Goal: Task Accomplishment & Management: Manage account settings

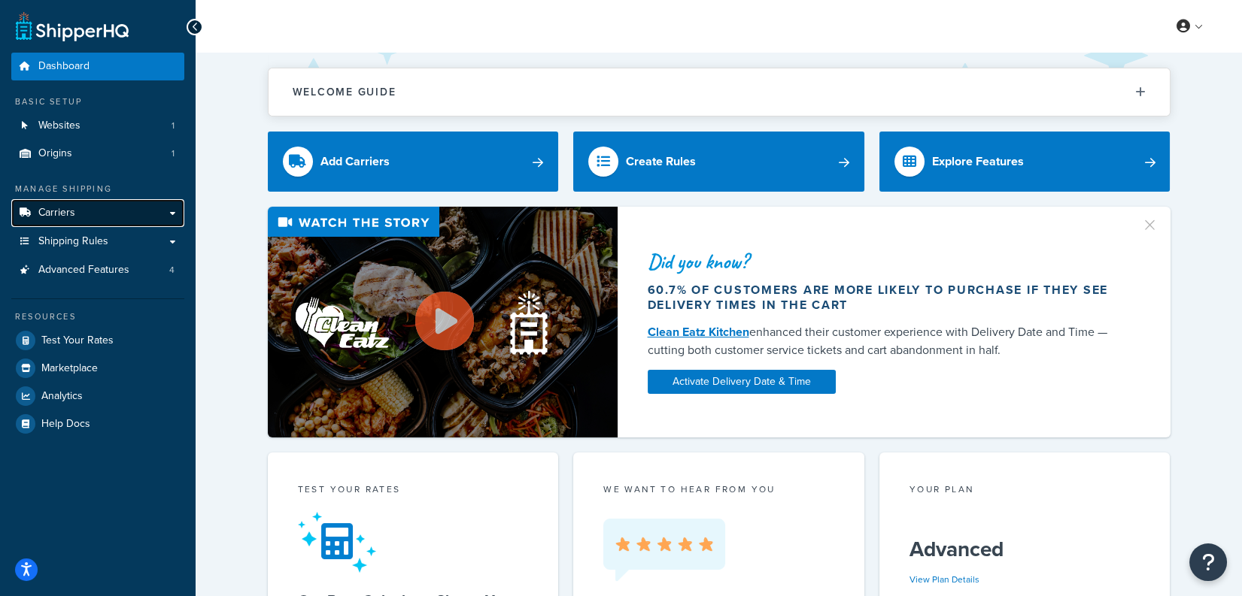
click at [119, 220] on link "Carriers" at bounding box center [97, 213] width 173 height 28
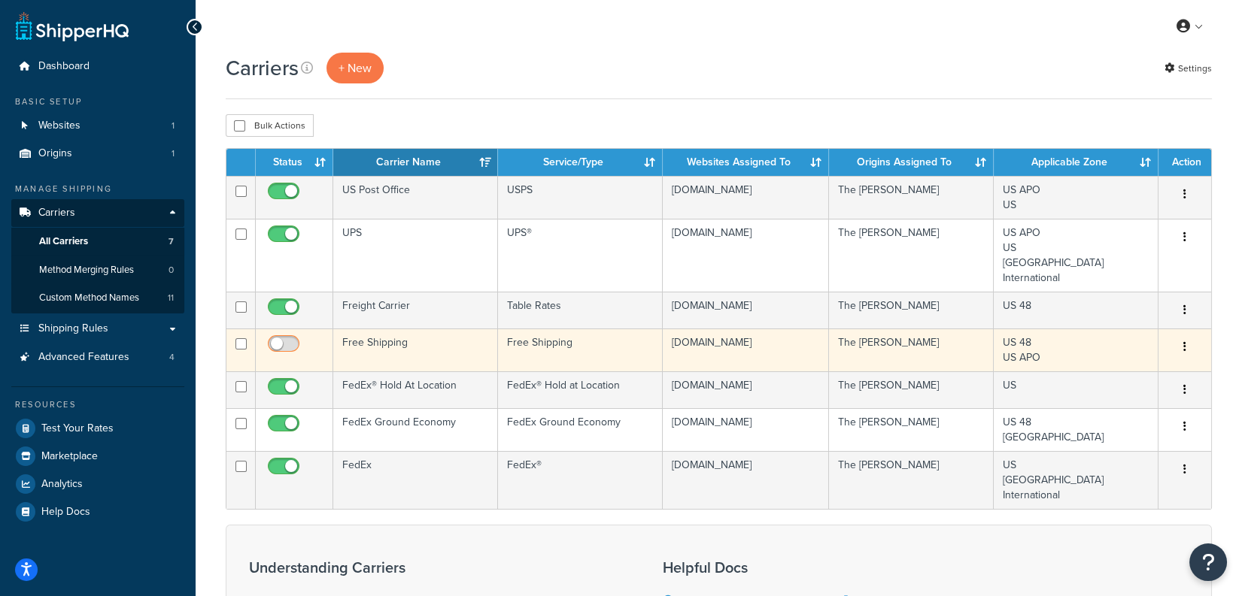
click at [296, 344] on input "checkbox" at bounding box center [285, 347] width 41 height 19
checkbox input "false"
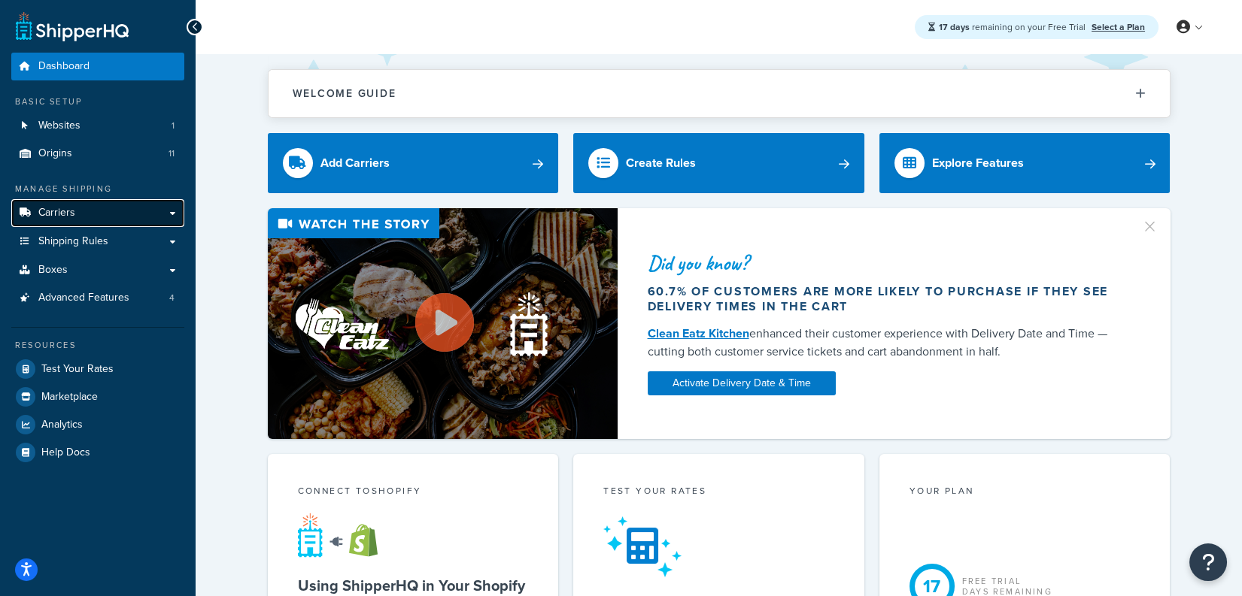
click at [112, 212] on link "Carriers" at bounding box center [97, 213] width 173 height 28
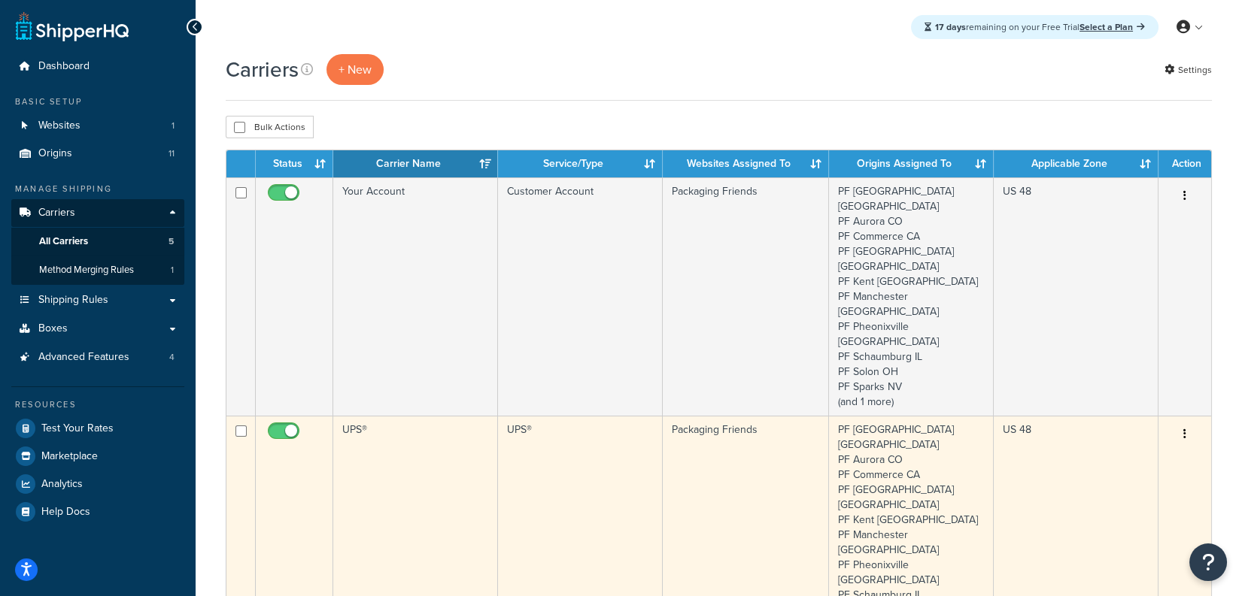
click at [454, 416] on td "UPS®" at bounding box center [415, 535] width 165 height 238
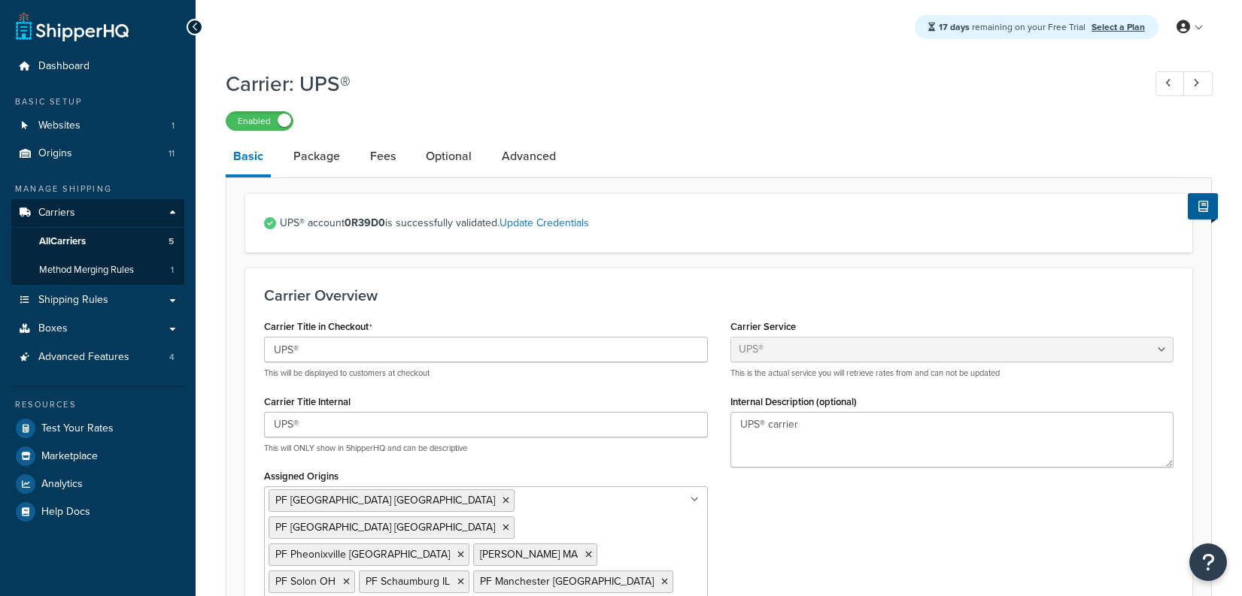
select select "ups"
select select "06"
click at [564, 162] on li "Advanced" at bounding box center [536, 156] width 84 height 36
click at [549, 161] on link "Advanced" at bounding box center [528, 156] width 69 height 36
select select "false"
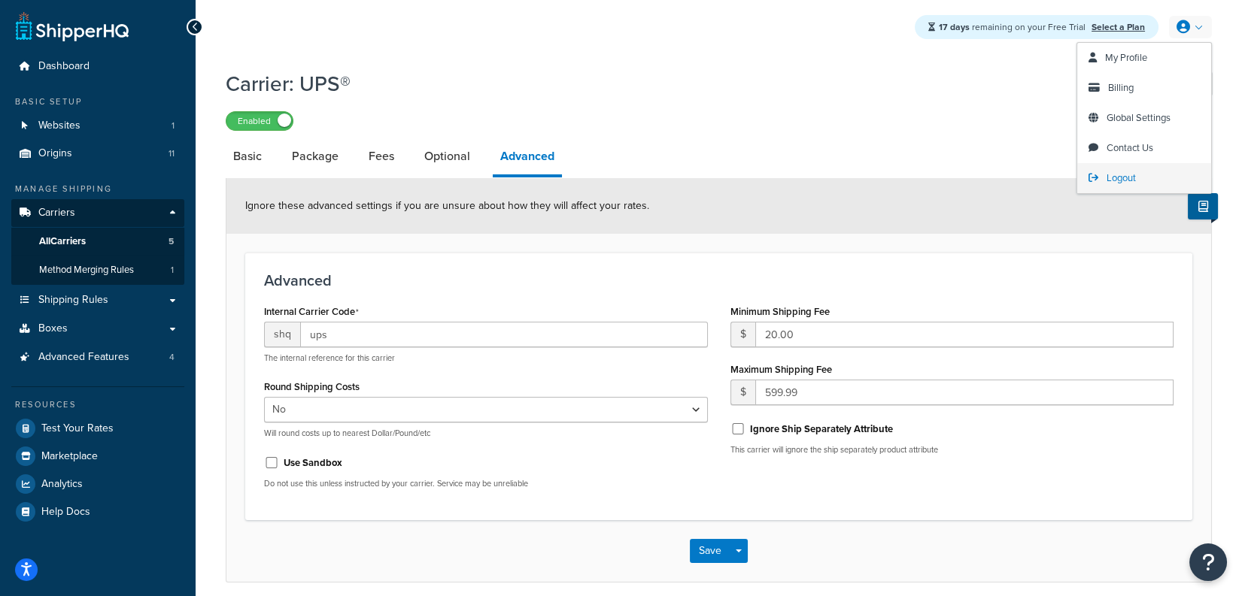
click at [1111, 182] on span "Logout" at bounding box center [1120, 178] width 29 height 14
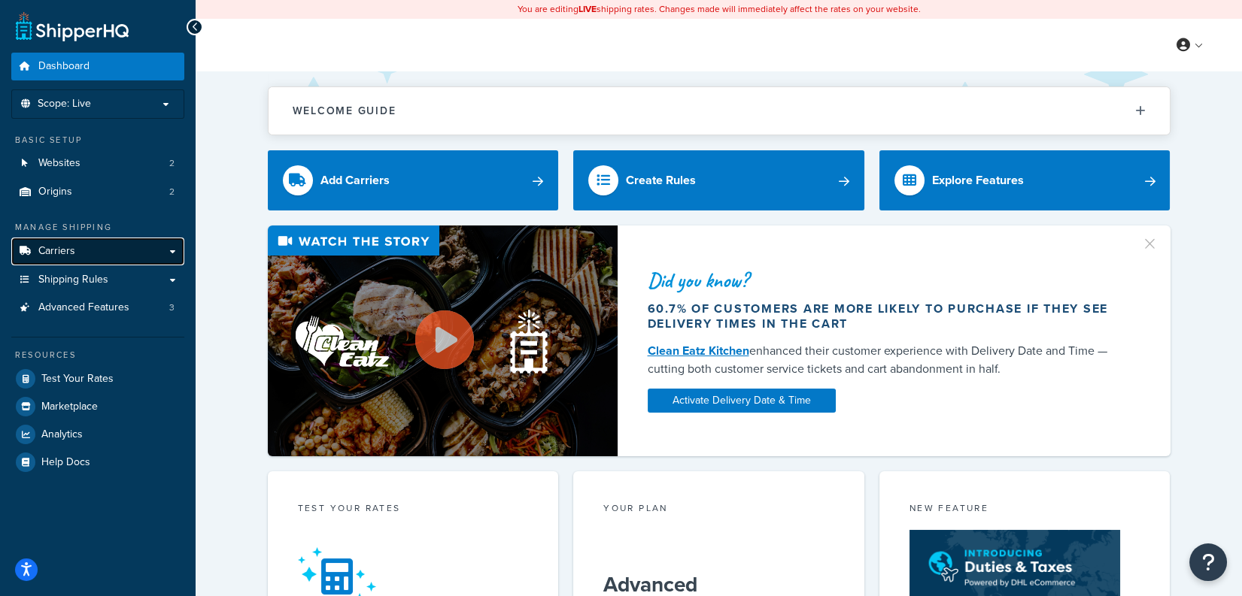
drag, startPoint x: 132, startPoint y: 248, endPoint x: 164, endPoint y: 247, distance: 32.4
click at [131, 248] on link "Carriers" at bounding box center [97, 252] width 173 height 28
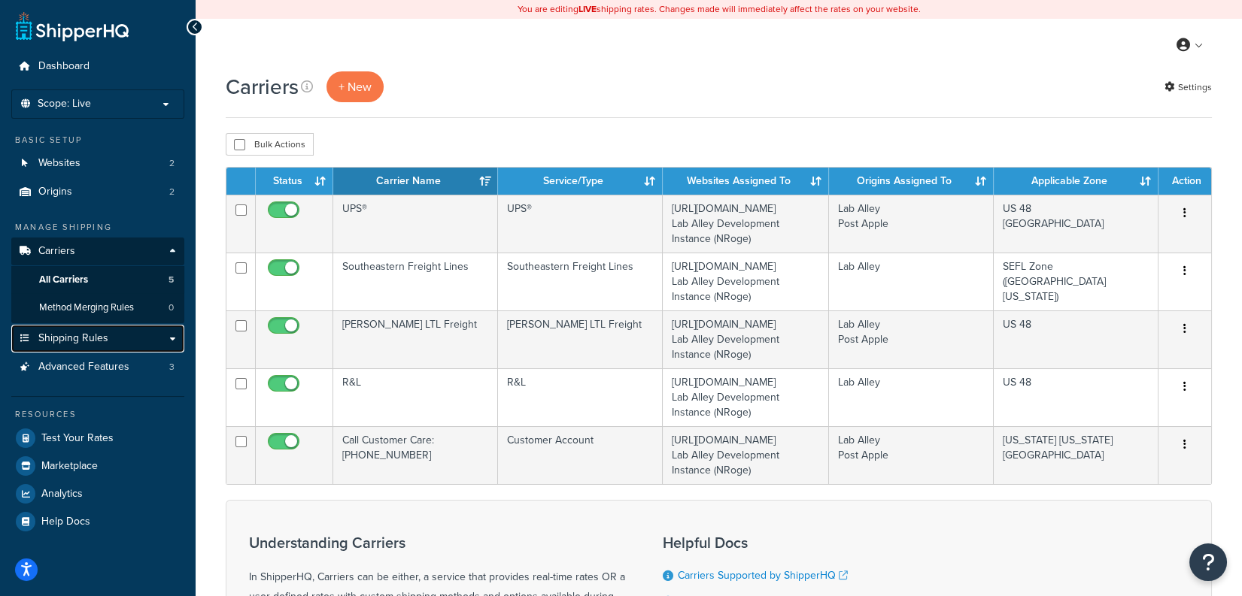
click at [102, 347] on link "Shipping Rules" at bounding box center [97, 339] width 173 height 28
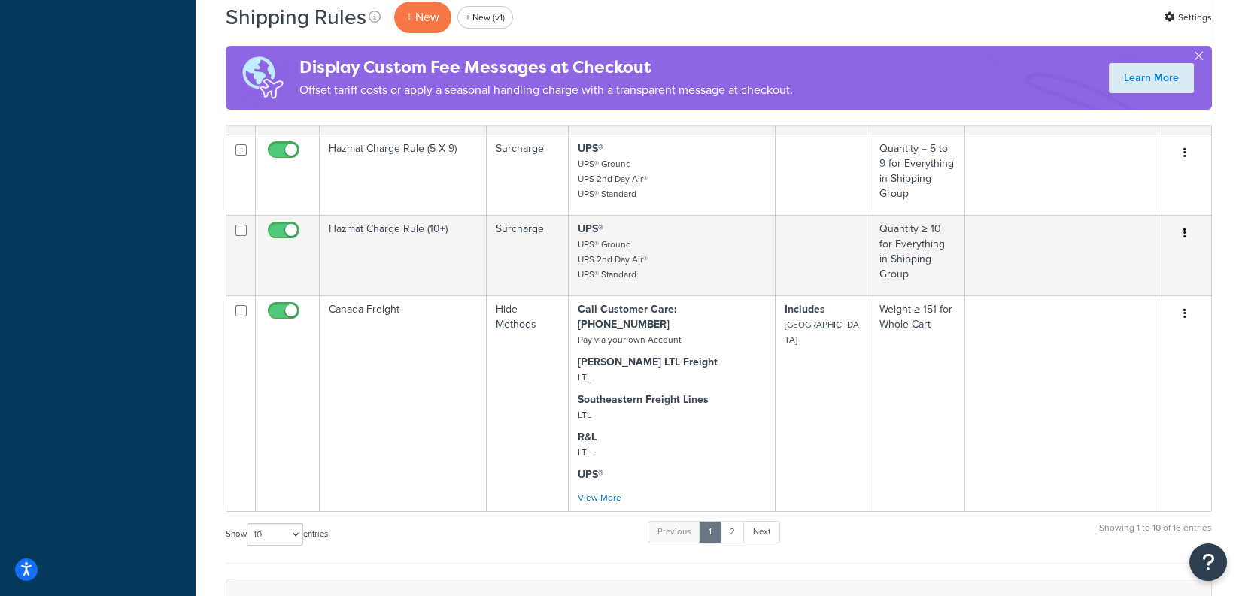
scroll to position [1112, 0]
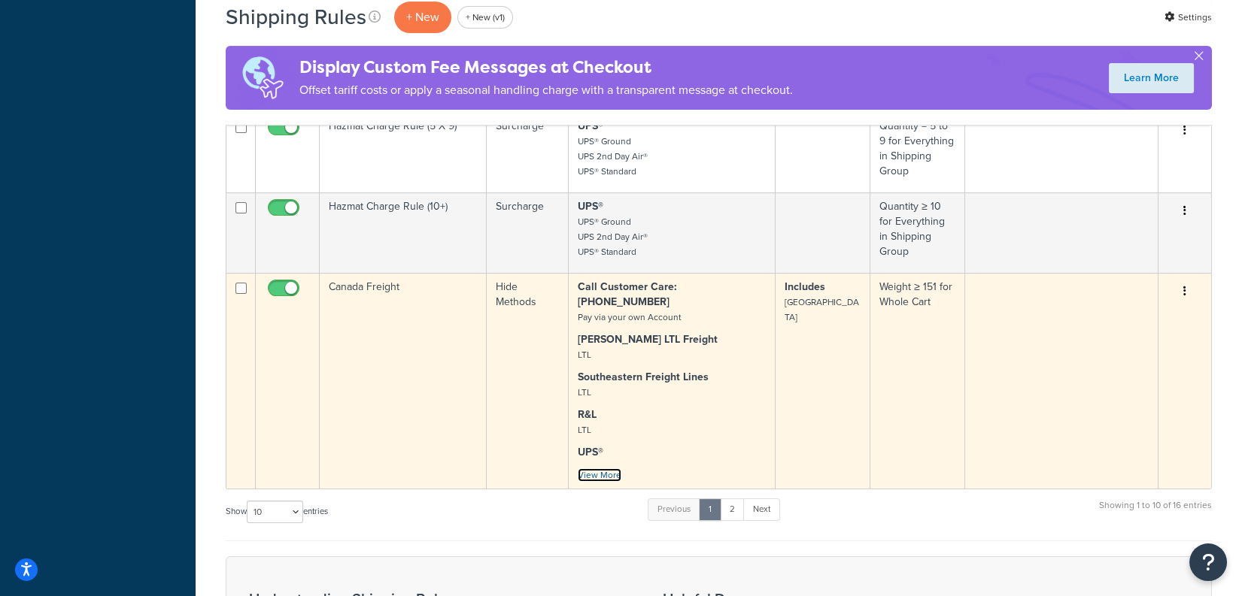
click at [599, 469] on link "View More" at bounding box center [600, 476] width 44 height 14
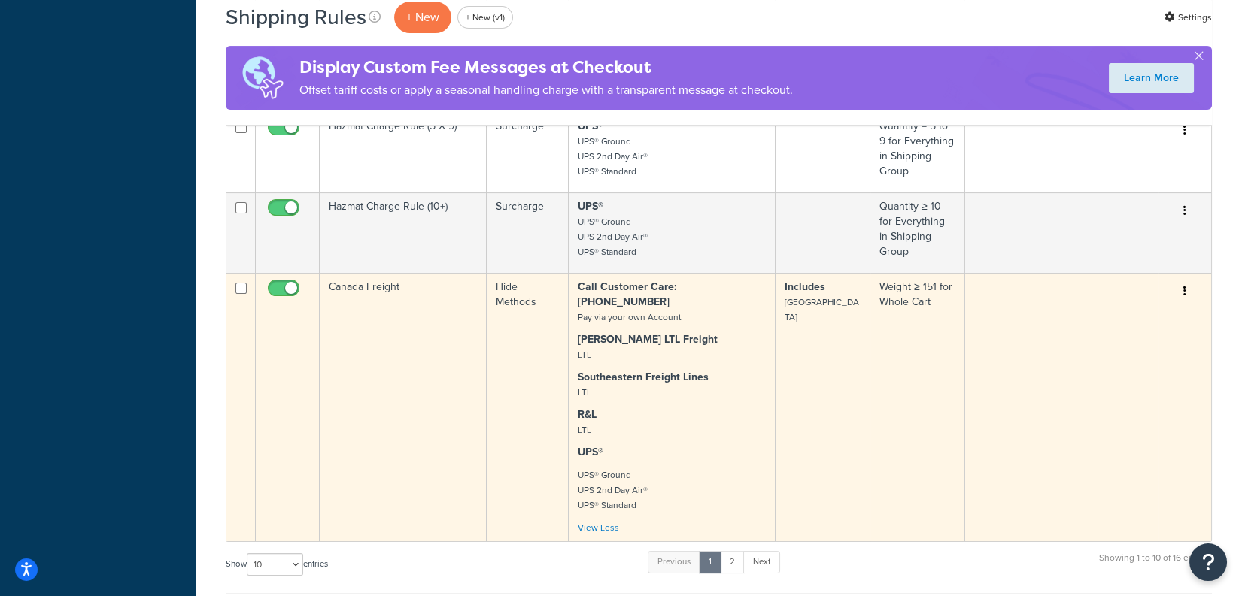
click at [399, 346] on td "Canada Freight" at bounding box center [403, 407] width 167 height 269
click at [410, 341] on td "Canada Freight" at bounding box center [403, 407] width 167 height 269
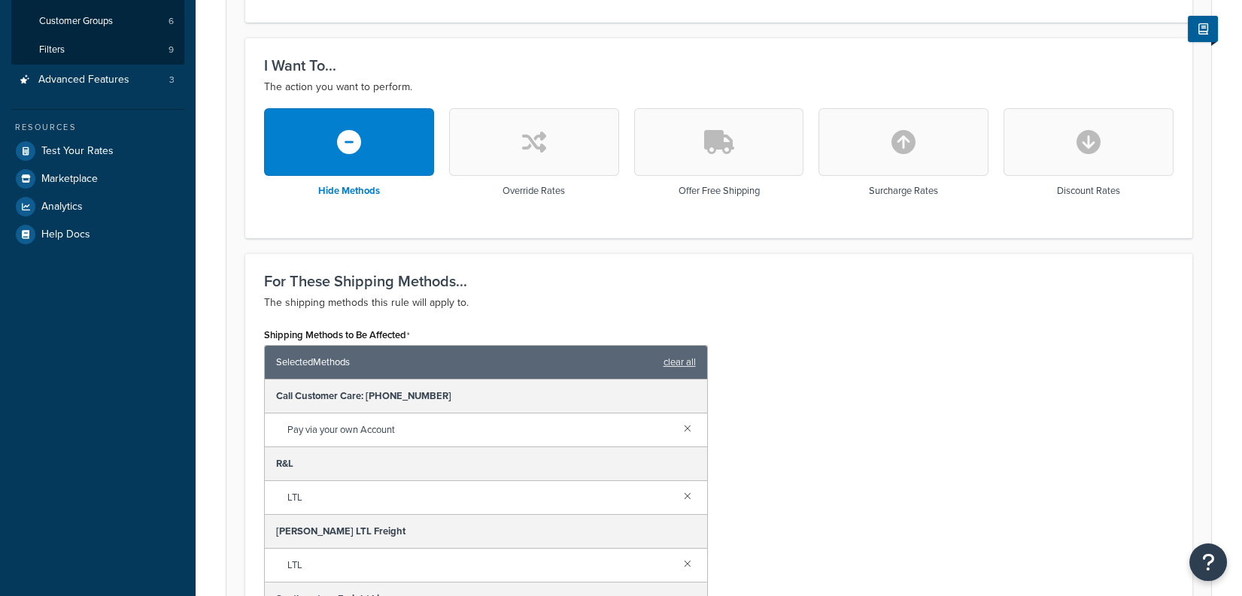
scroll to position [775, 0]
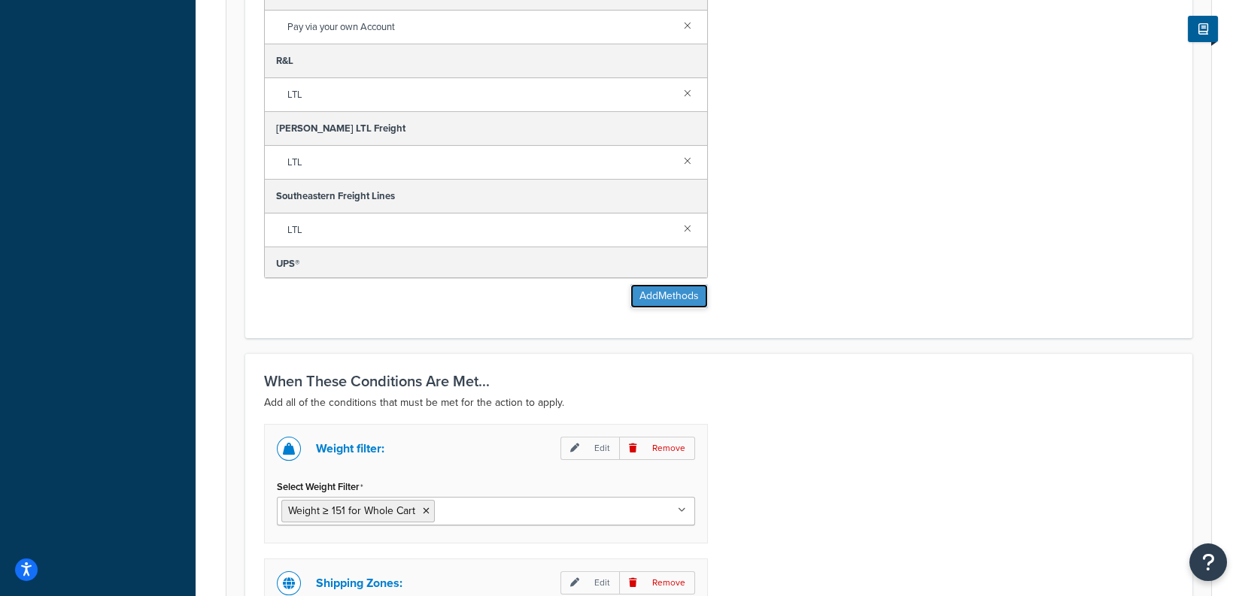
click at [693, 288] on button "Add Methods" at bounding box center [668, 296] width 77 height 24
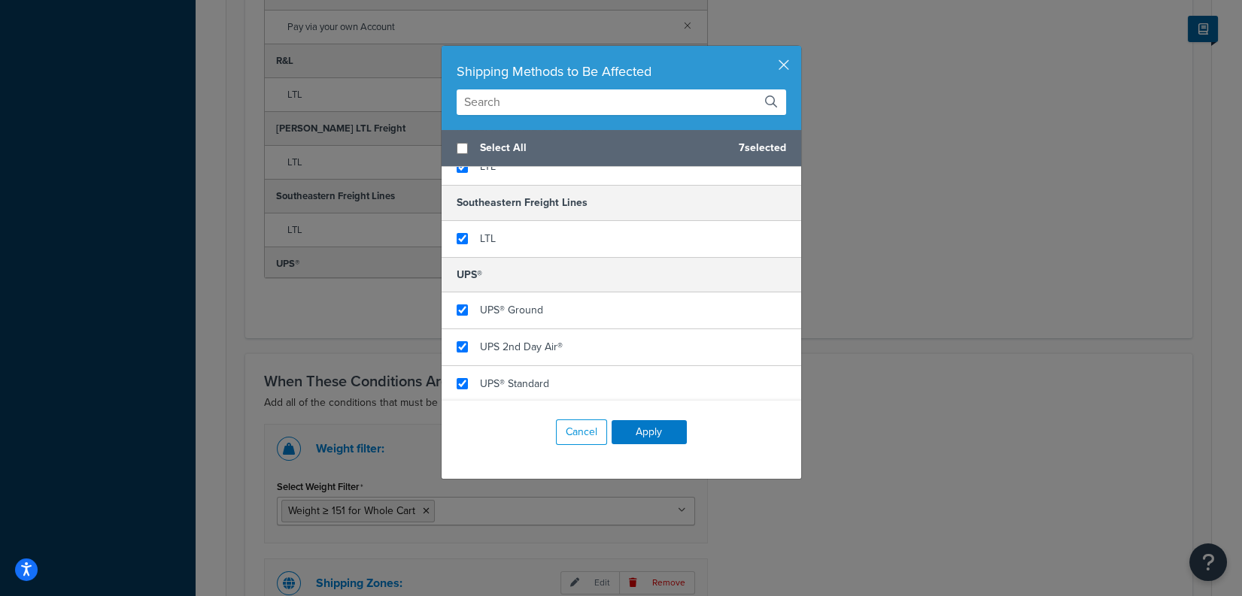
scroll to position [0, 0]
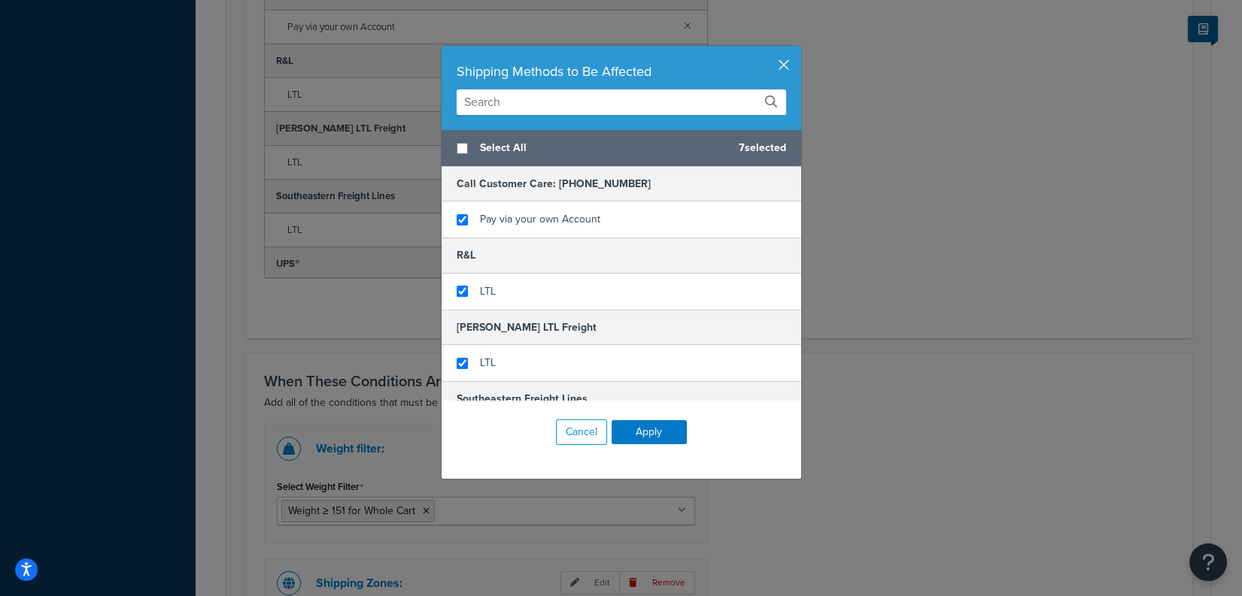
click at [797, 50] on button "button" at bounding box center [799, 48] width 4 height 4
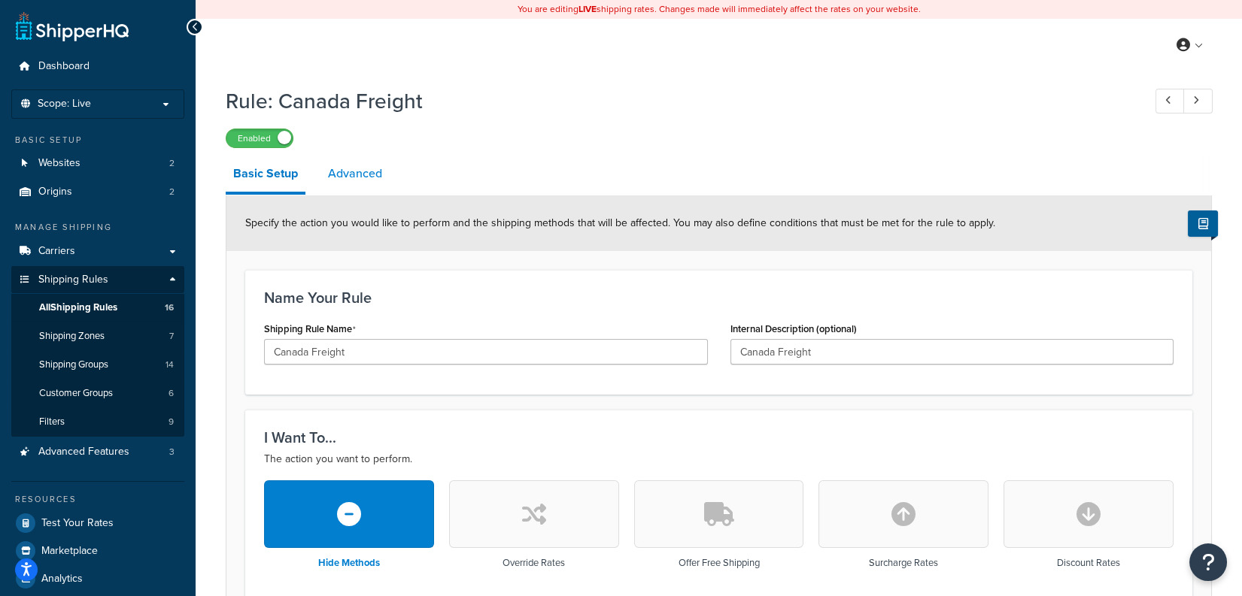
click at [360, 174] on link "Advanced" at bounding box center [354, 174] width 69 height 36
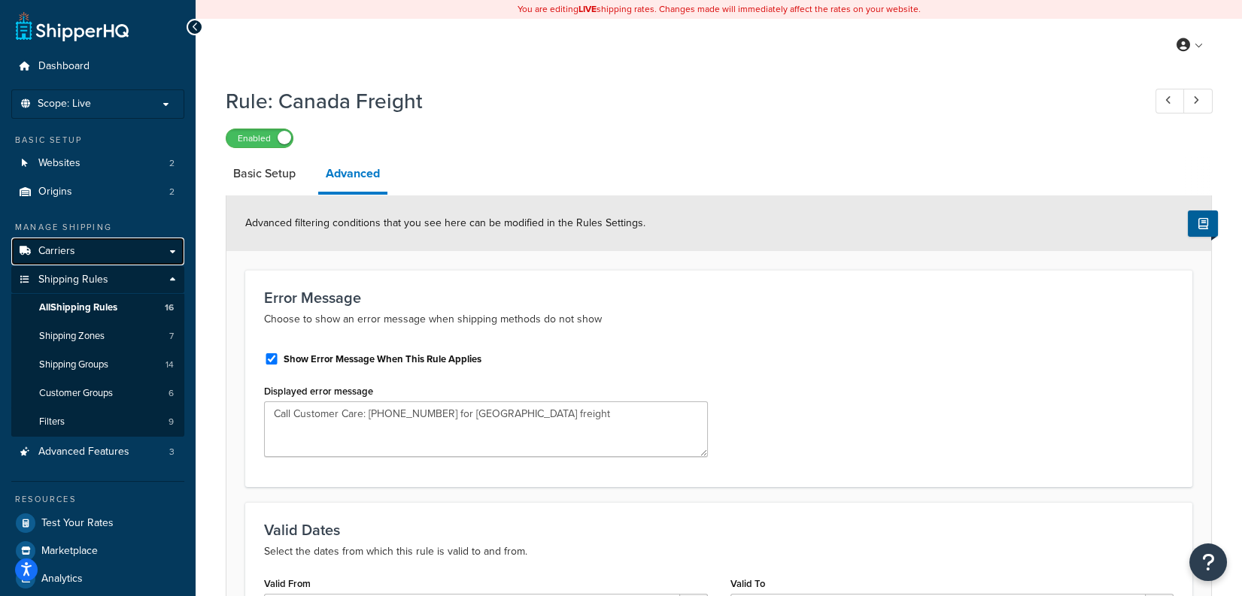
click at [124, 257] on link "Carriers" at bounding box center [97, 252] width 173 height 28
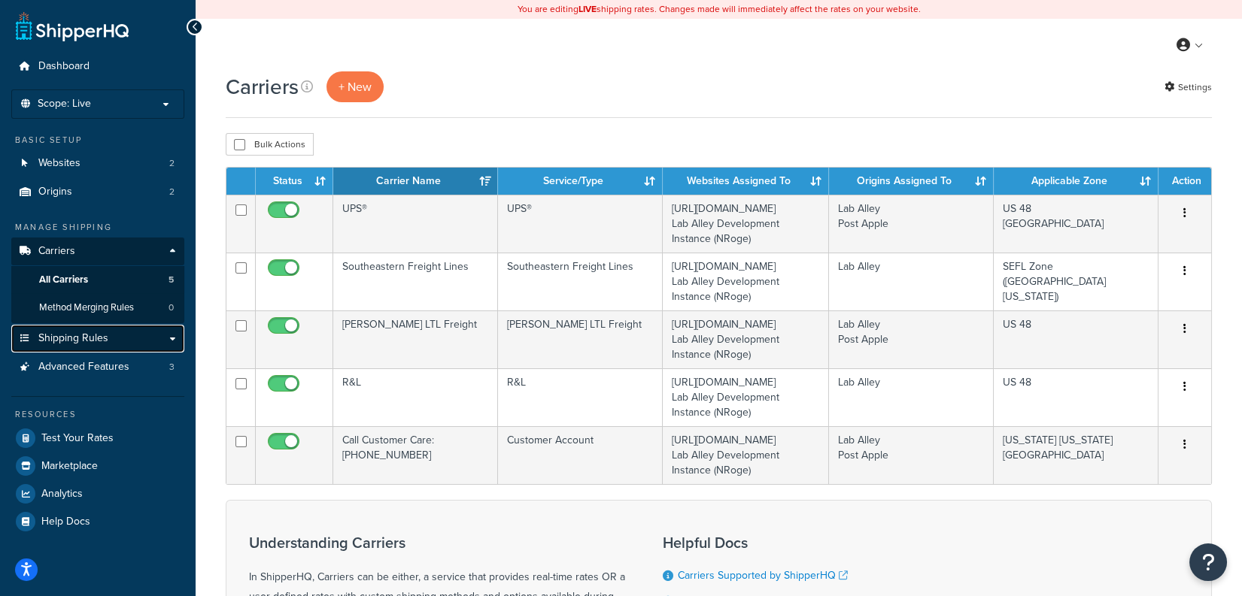
click at [148, 340] on link "Shipping Rules" at bounding box center [97, 339] width 173 height 28
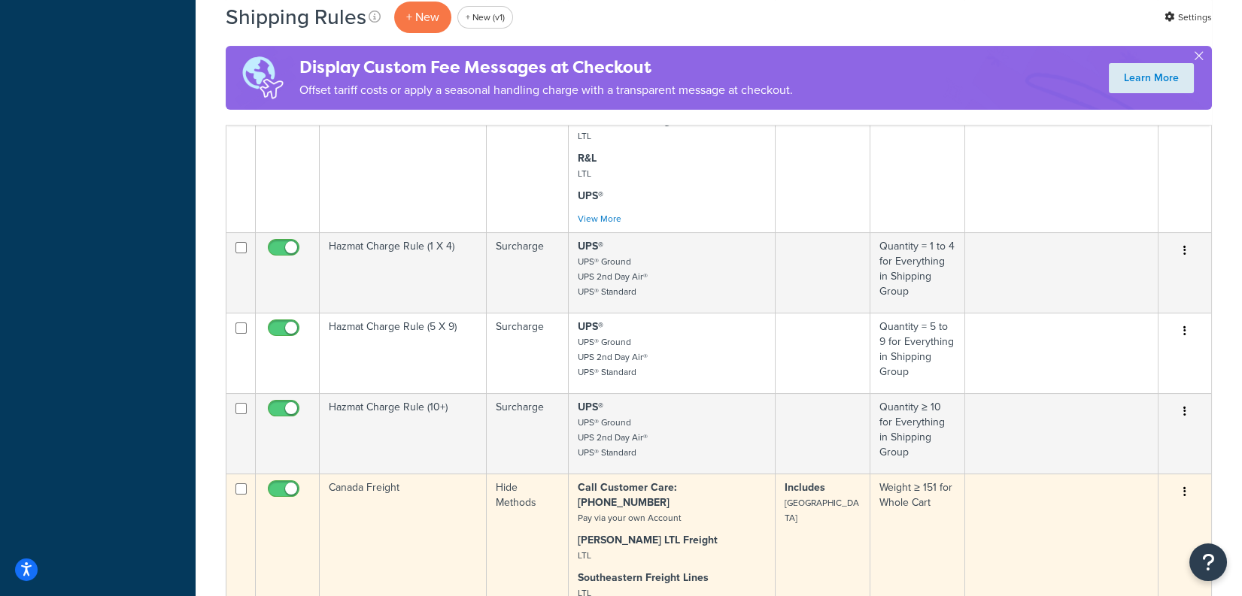
scroll to position [953, 0]
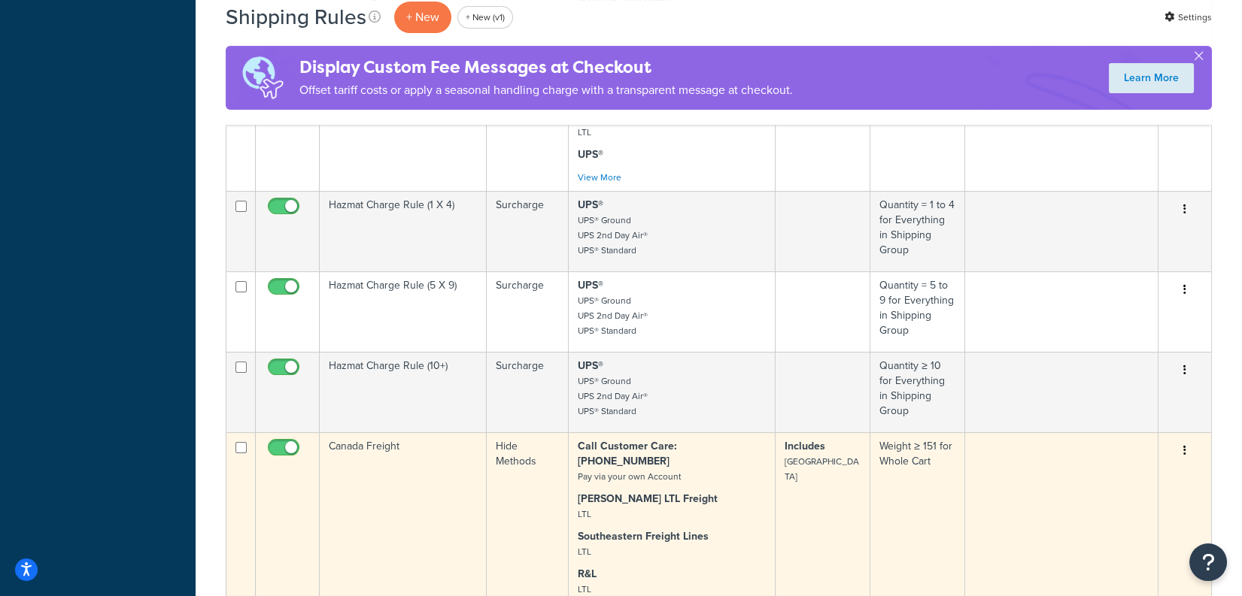
click at [434, 432] on td "Canada Freight" at bounding box center [403, 540] width 167 height 216
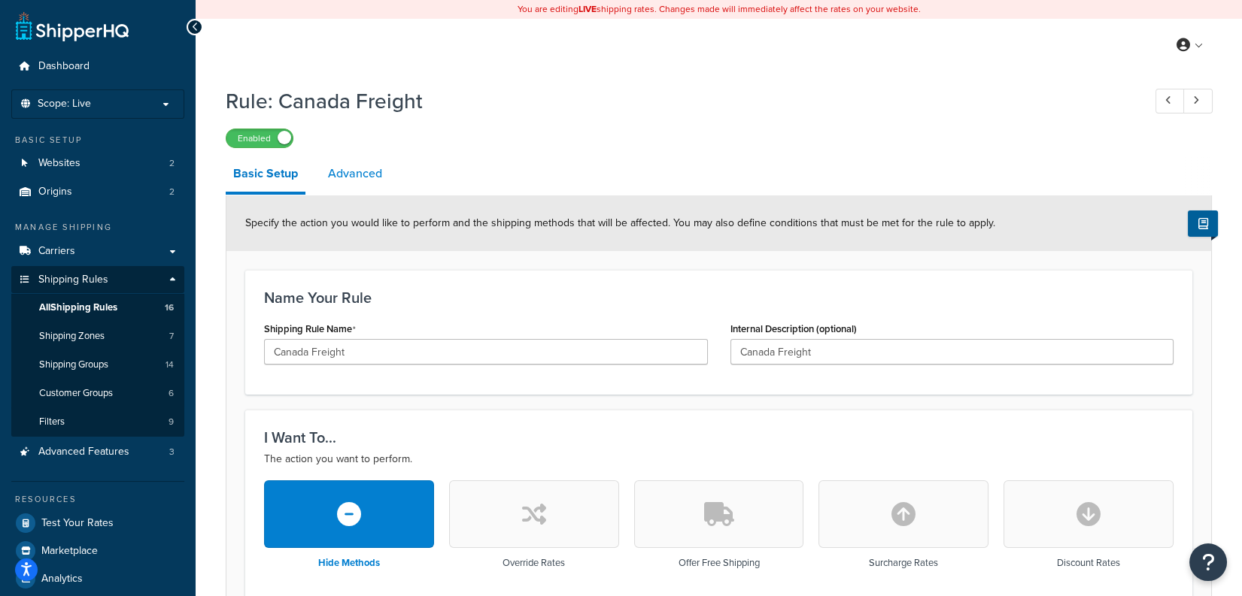
click at [366, 176] on link "Advanced" at bounding box center [354, 174] width 69 height 36
